Goal: Task Accomplishment & Management: Use online tool/utility

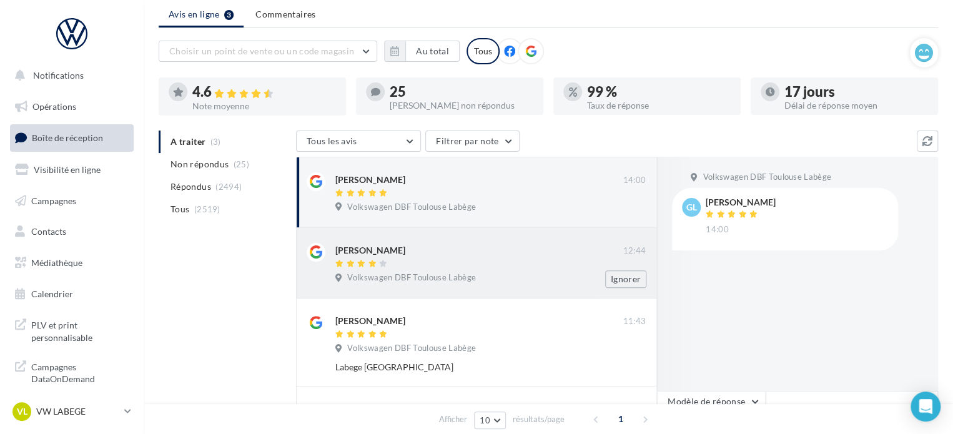
scroll to position [62, 0]
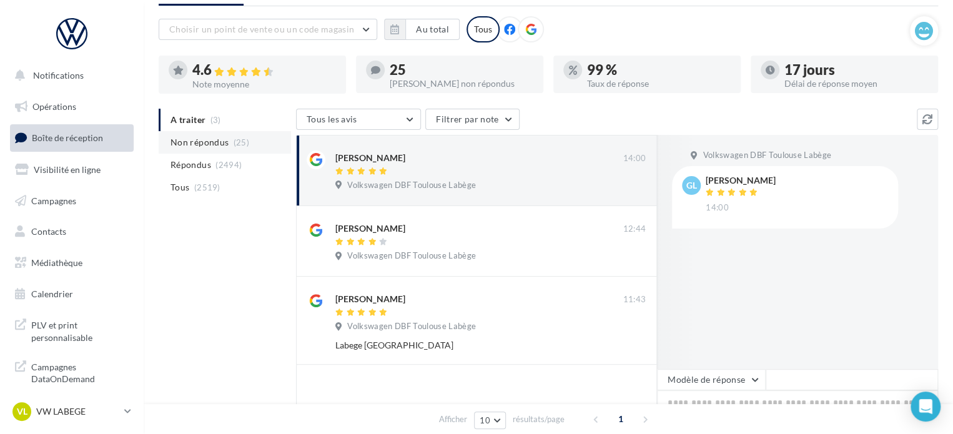
click at [205, 139] on span "Non répondus" at bounding box center [199, 142] width 58 height 12
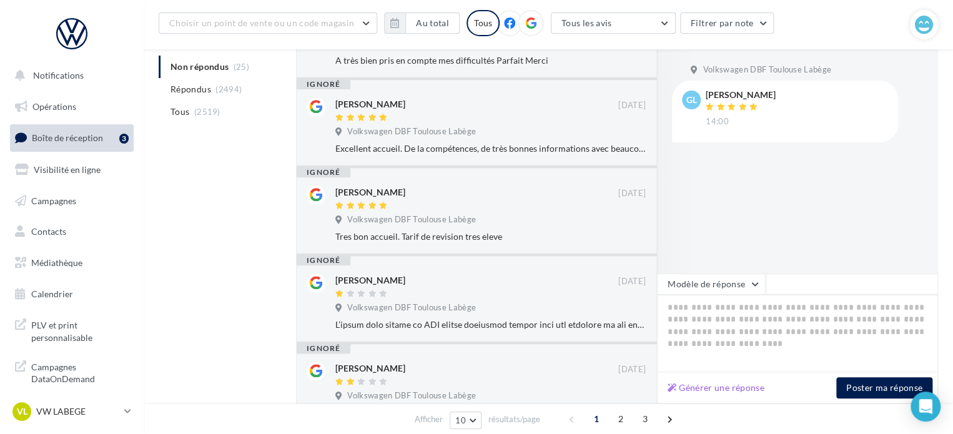
scroll to position [312, 0]
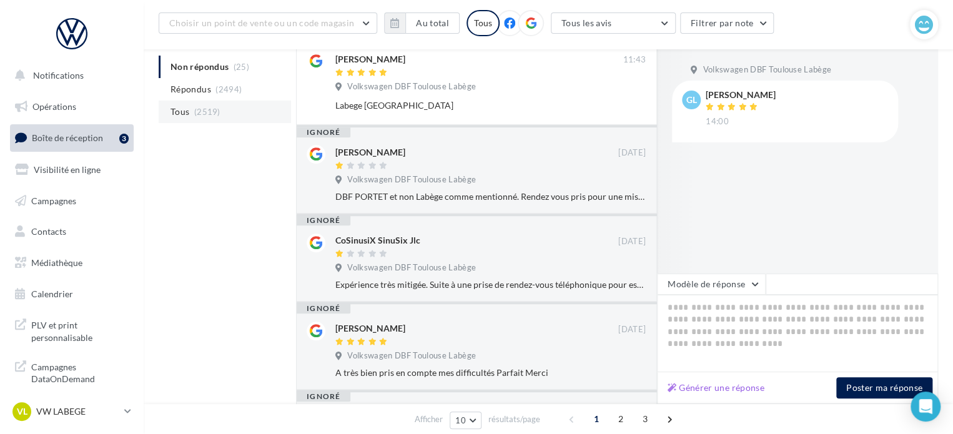
click at [190, 109] on li "Tous (2519)" at bounding box center [225, 112] width 132 height 22
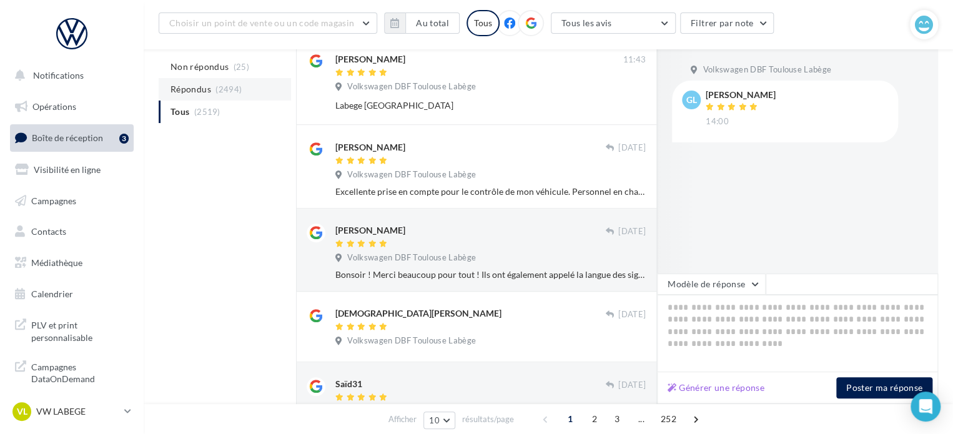
click at [191, 92] on span "Répondus" at bounding box center [190, 89] width 41 height 12
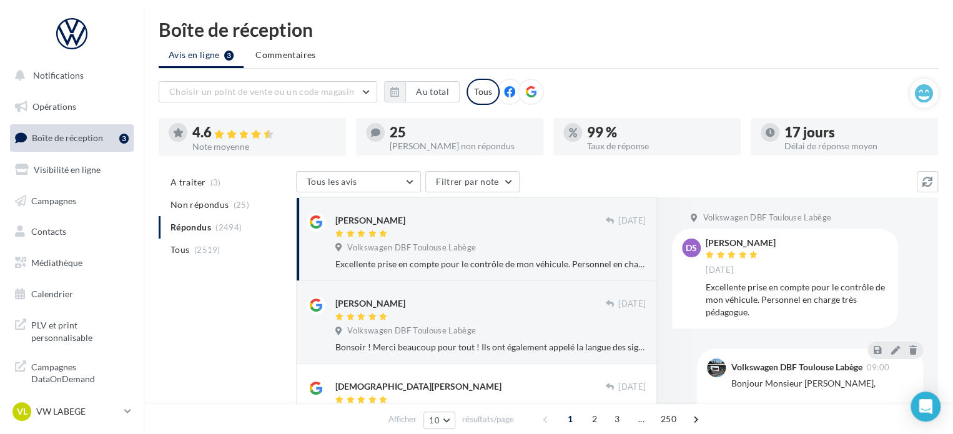
scroll to position [260, 0]
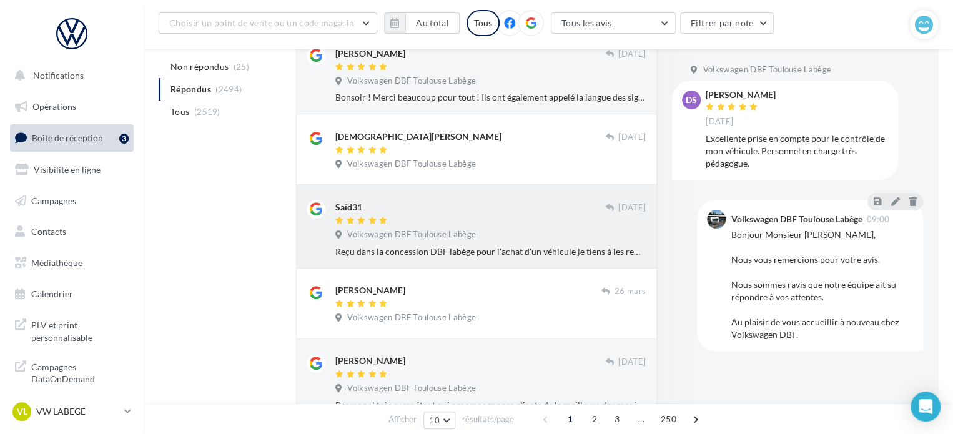
click at [440, 259] on div "Saïd31 [DATE] Volkswagen DBF Toulouse Labège Reçu dans la concession DBF labège…" at bounding box center [476, 226] width 361 height 83
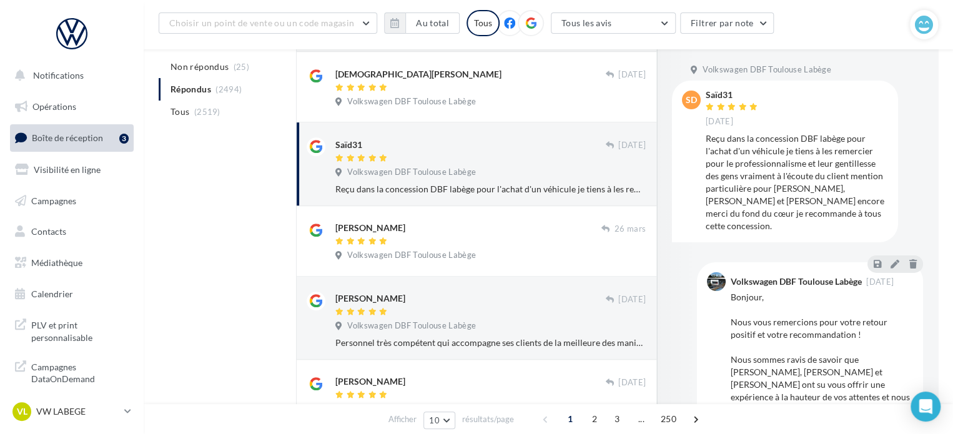
scroll to position [50, 0]
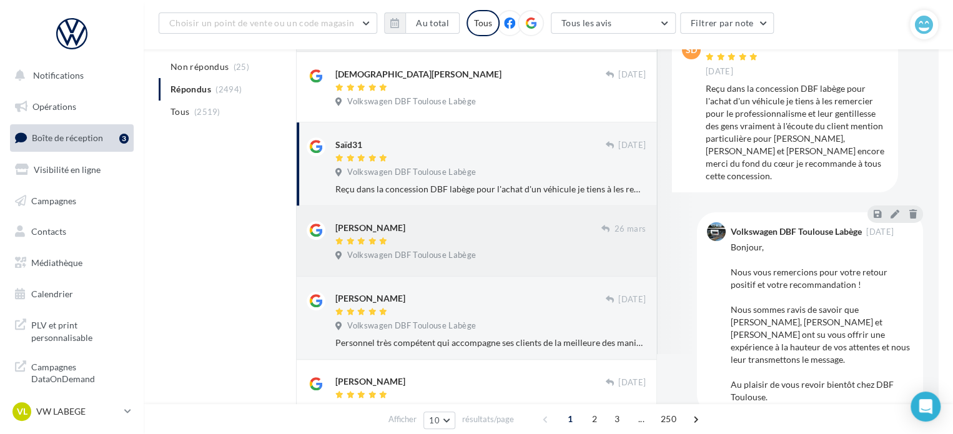
click at [399, 233] on div "[PERSON_NAME]" at bounding box center [468, 227] width 266 height 13
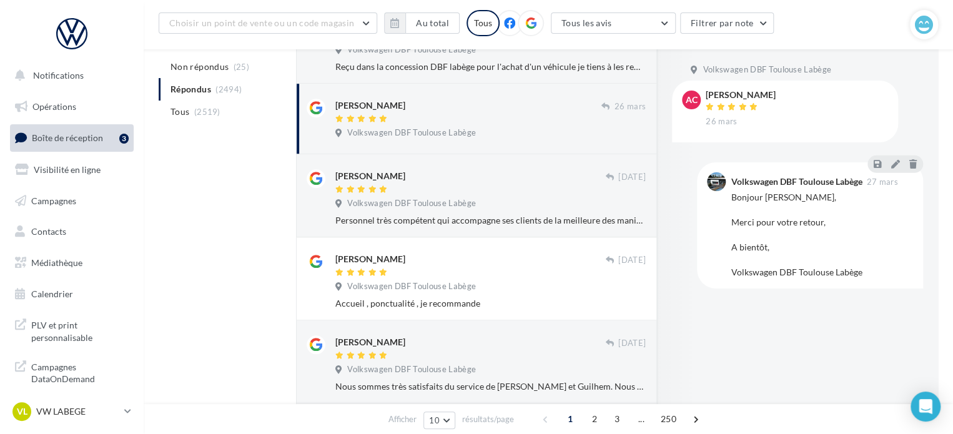
scroll to position [447, 0]
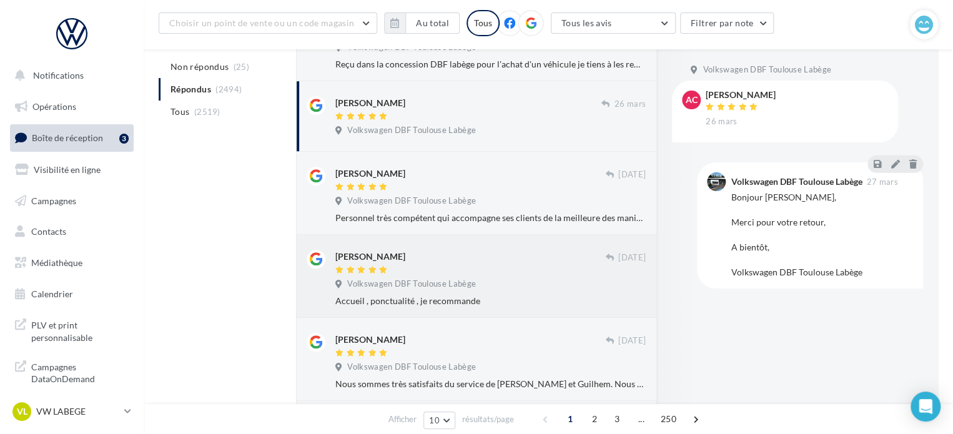
click at [446, 282] on span "Volkswagen DBF Toulouse Labège" at bounding box center [411, 283] width 129 height 11
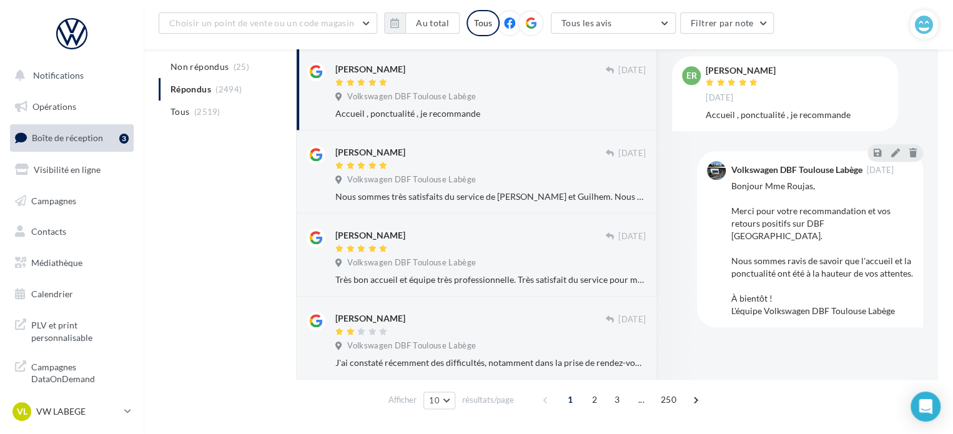
scroll to position [668, 0]
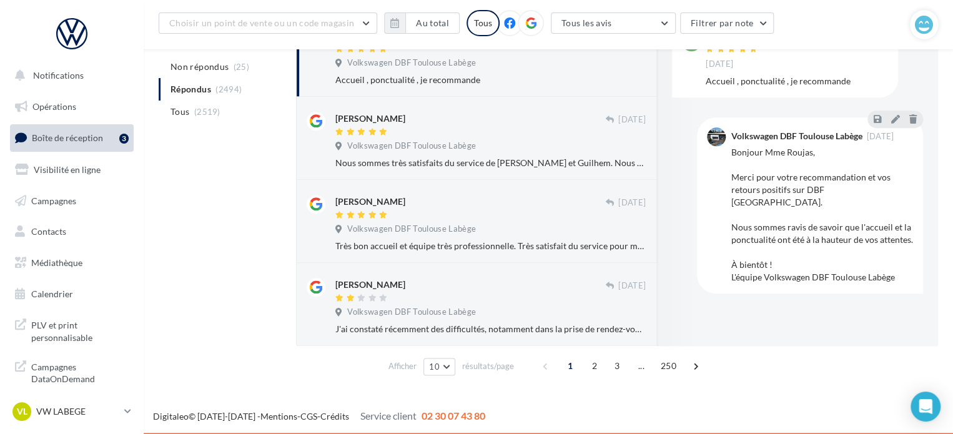
click at [446, 282] on div "[PERSON_NAME]" at bounding box center [470, 284] width 270 height 13
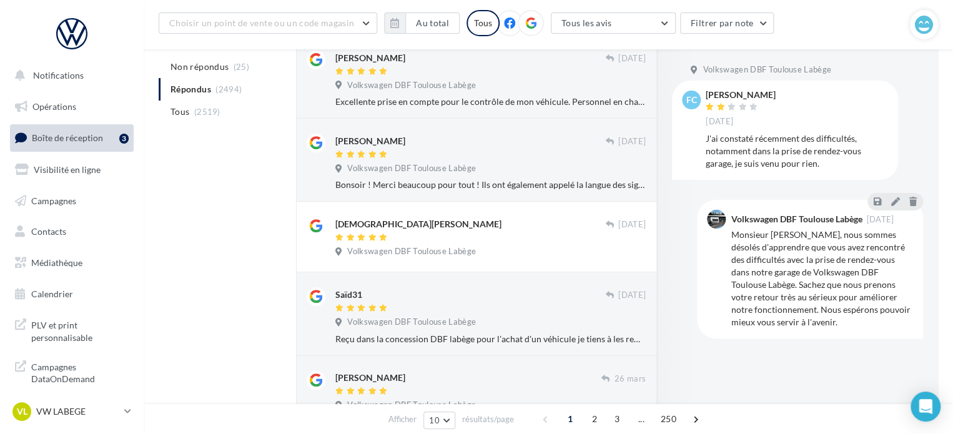
scroll to position [0, 0]
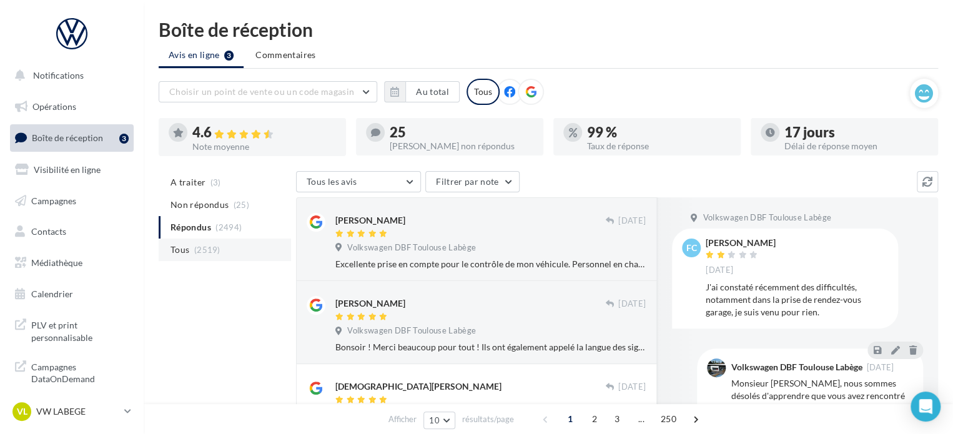
click at [204, 255] on li "Tous (2519)" at bounding box center [225, 249] width 132 height 22
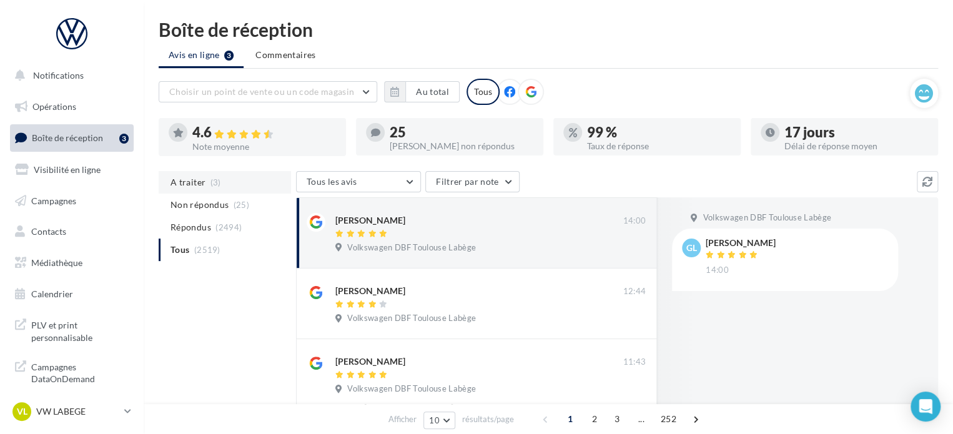
click at [176, 185] on span "A traiter" at bounding box center [187, 182] width 35 height 12
